Goal: Task Accomplishment & Management: Manage account settings

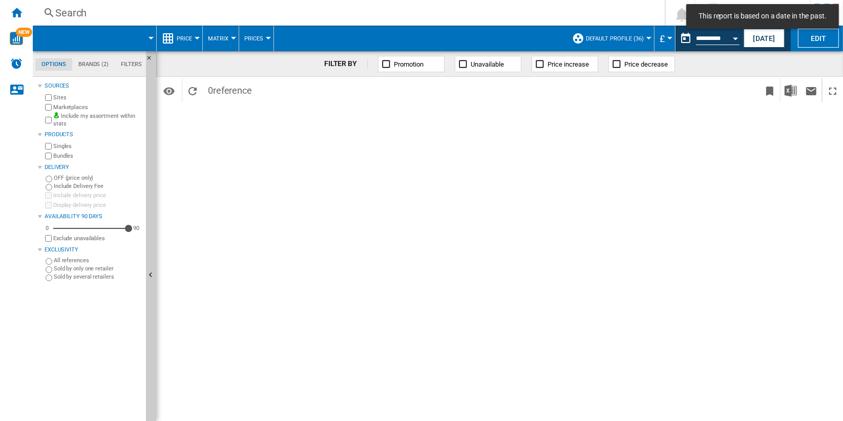
click at [703, 64] on div "FILTER BY Promotion Unavailable Price increase Price decrease" at bounding box center [499, 64] width 687 height 26
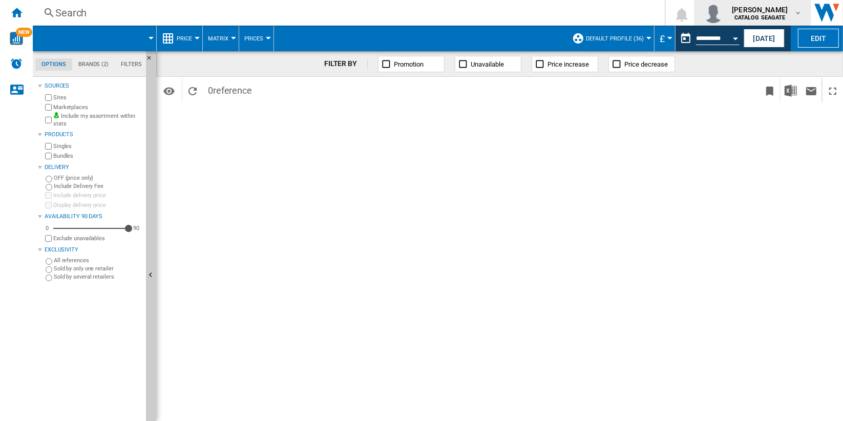
click at [769, 16] on b "CATALOG SEAGATE" at bounding box center [760, 17] width 51 height 7
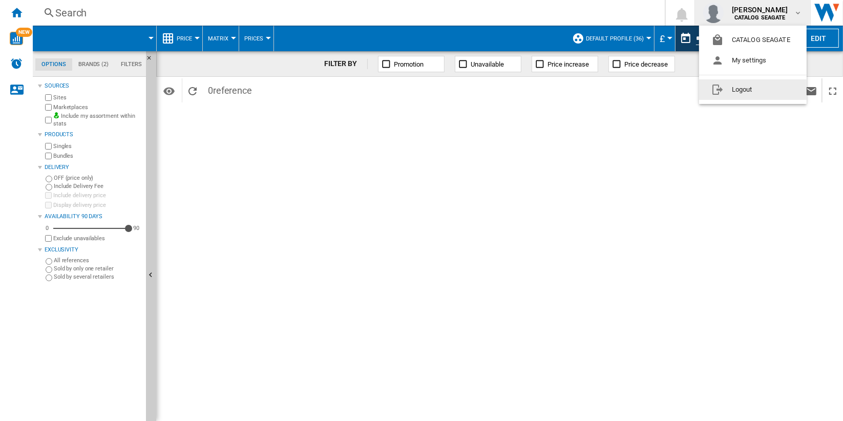
click at [776, 87] on button "Logout" at bounding box center [753, 89] width 108 height 20
